Goal: Information Seeking & Learning: Check status

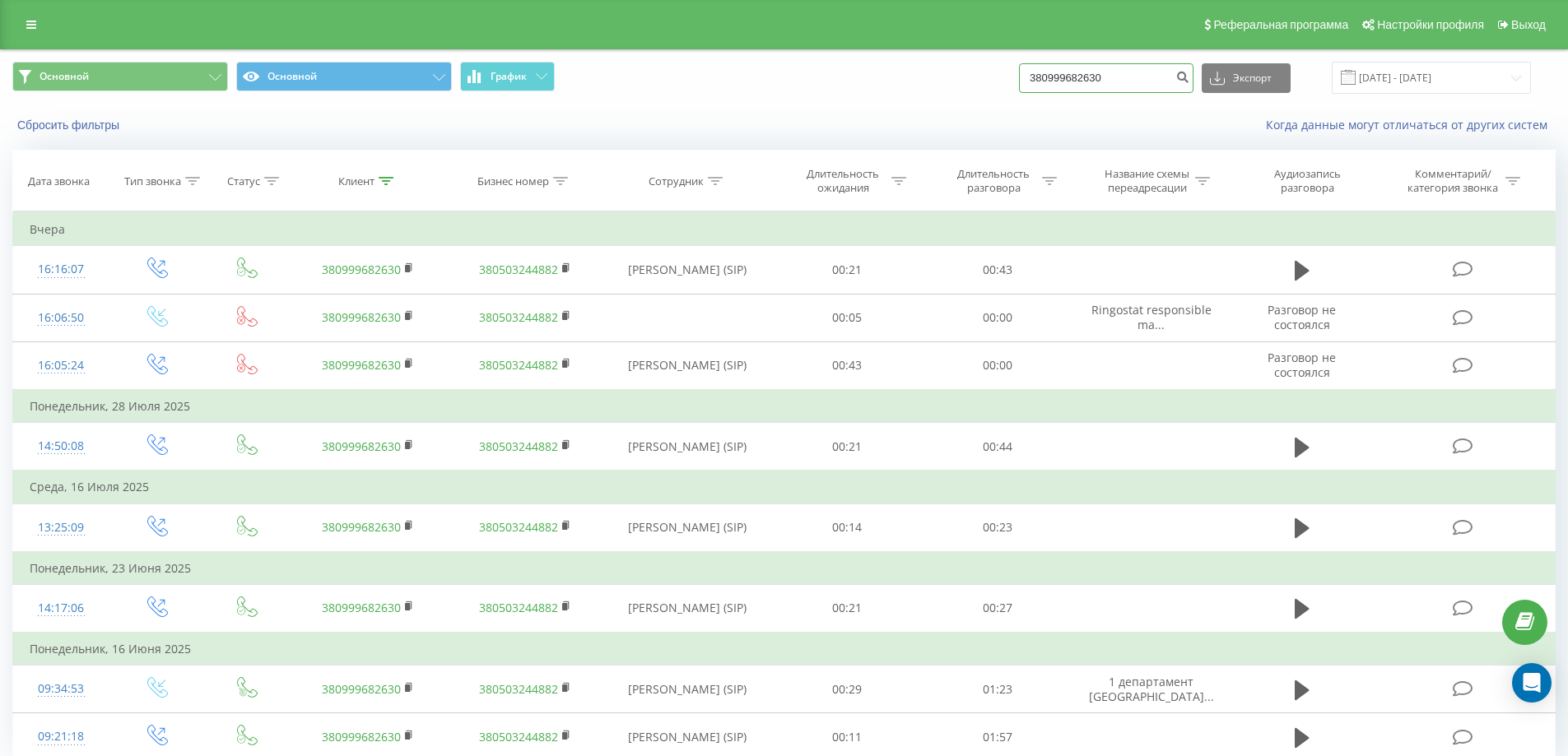
click at [1109, 86] on input "380999682630" at bounding box center [1106, 78] width 174 height 29
paste input "66722517"
type input "380667225170"
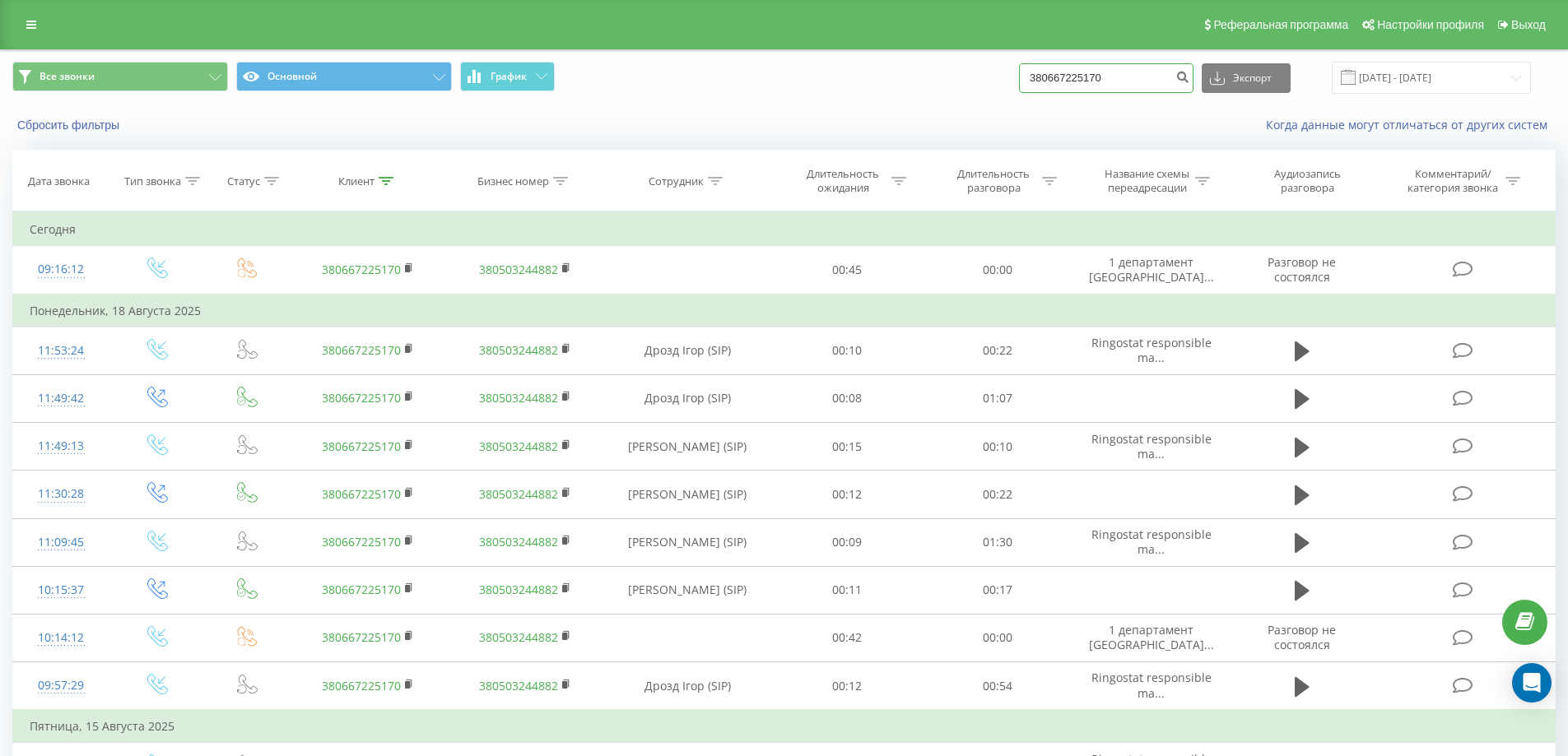
click at [1089, 80] on input "380667225170" at bounding box center [1106, 78] width 174 height 29
paste input "735821392"
type input "380735821392"
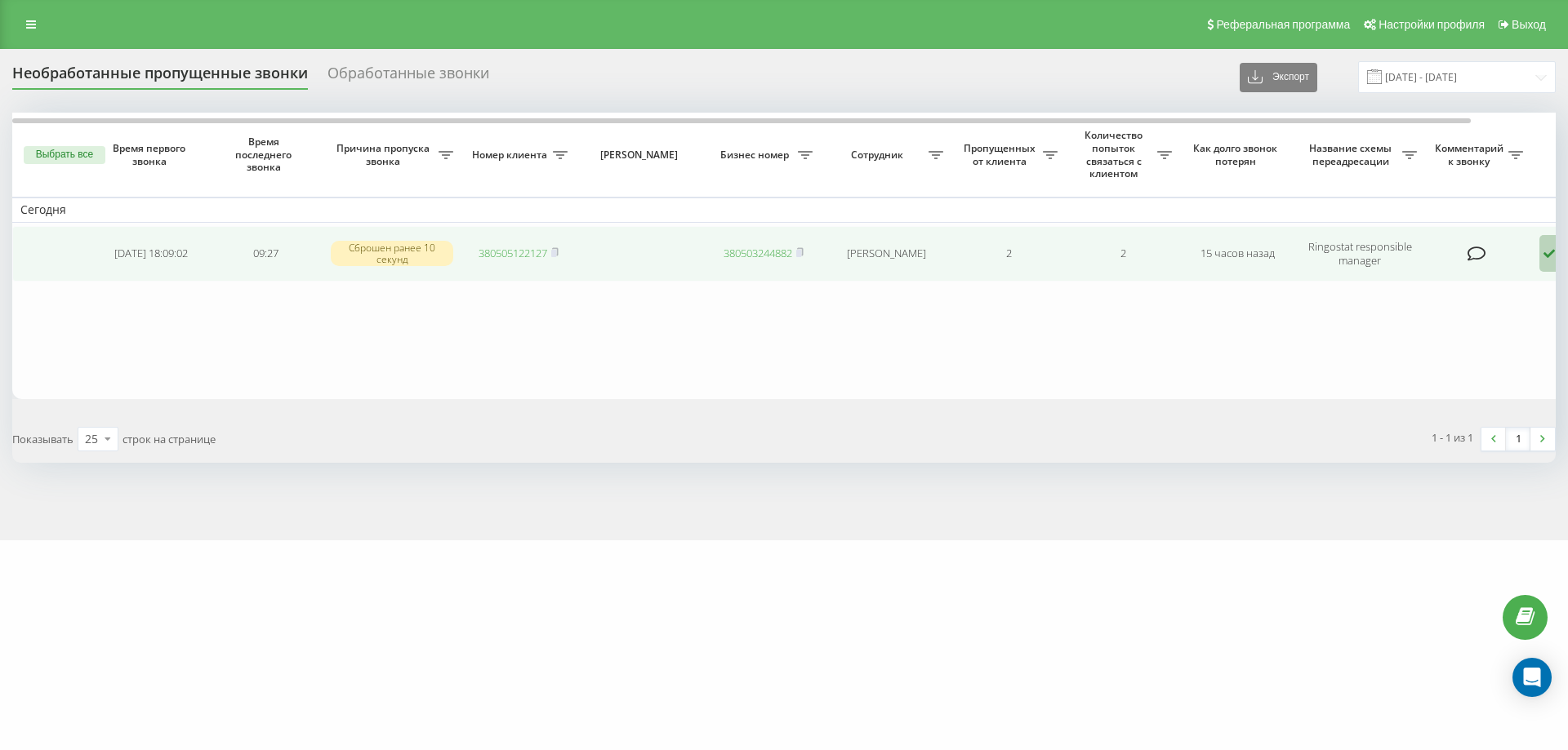
click at [1548, 263] on icon at bounding box center [1549, 254] width 20 height 37
click at [1509, 285] on div "Не удалось связаться" at bounding box center [1476, 287] width 313 height 29
